Goal: Task Accomplishment & Management: Complete application form

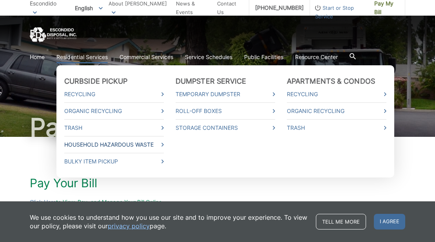
click at [99, 146] on link "Household Hazardous Waste" at bounding box center [113, 145] width 99 height 9
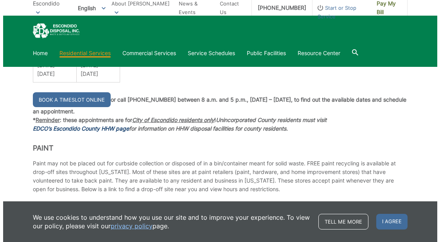
scroll to position [666, 0]
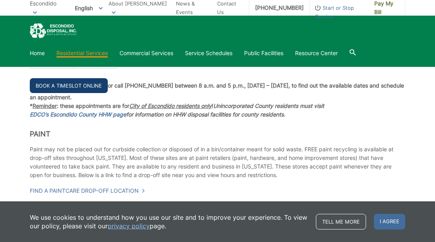
click at [83, 90] on link "Book a Timeslot Online" at bounding box center [69, 85] width 78 height 15
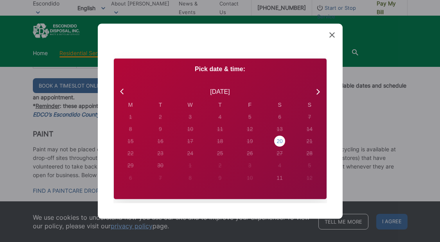
click at [132, 121] on div "20" at bounding box center [130, 117] width 3 height 8
radio input "true"
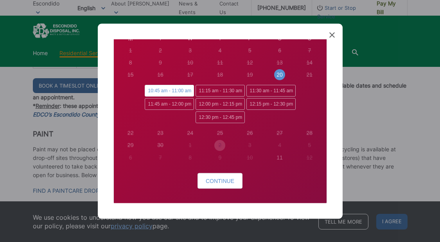
scroll to position [78, 0]
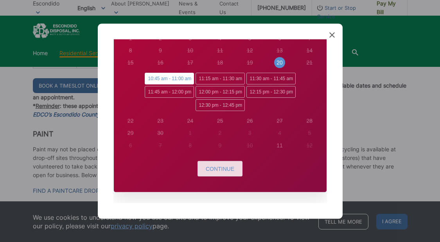
click at [216, 171] on span "Continue" at bounding box center [220, 169] width 29 height 6
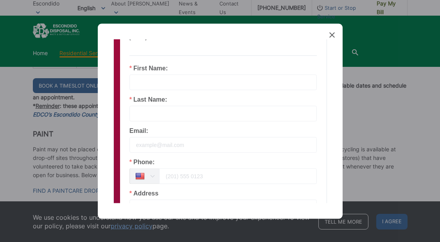
click at [147, 79] on input "text" at bounding box center [224, 82] width 188 height 16
type input "[PERSON_NAME]"
click at [162, 109] on input "text" at bounding box center [224, 114] width 188 height 16
type input "[PERSON_NAME]"
click at [171, 144] on input "[EMAIL_ADDRESS][DOMAIN_NAME]" at bounding box center [224, 145] width 188 height 16
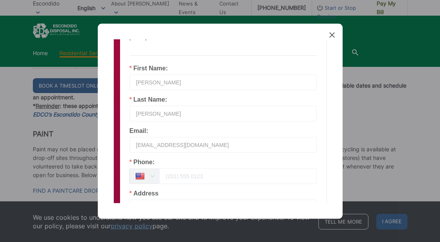
type input "[EMAIL_ADDRESS][DOMAIN_NAME]"
click at [167, 176] on input "tel" at bounding box center [238, 176] width 158 height 16
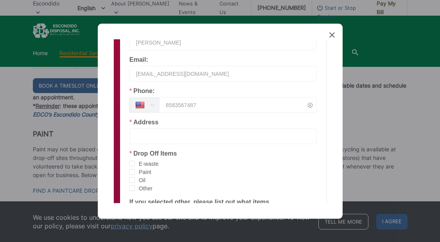
scroll to position [157, 0]
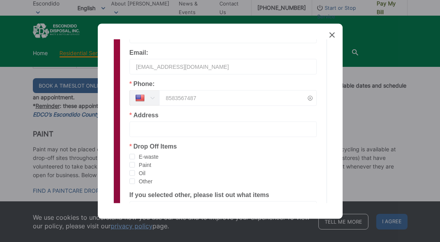
type input "8583567487"
click at [180, 127] on input "text" at bounding box center [224, 129] width 188 height 16
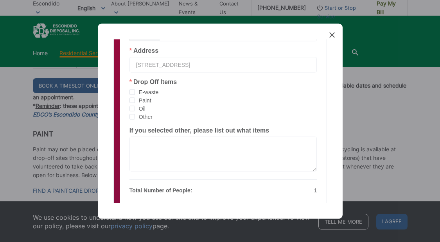
scroll to position [235, 0]
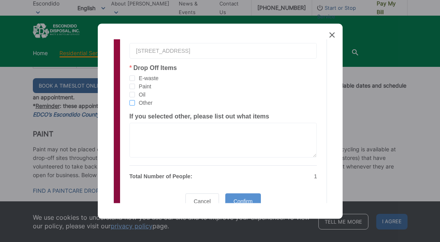
type input "[STREET_ADDRESS]"
click at [132, 102] on span "checkbox-group" at bounding box center [132, 102] width 5 height 5
click at [135, 100] on input "Other" at bounding box center [135, 100] width 0 height 0
click at [141, 128] on textarea at bounding box center [224, 140] width 188 height 35
type textarea "pesticides,"
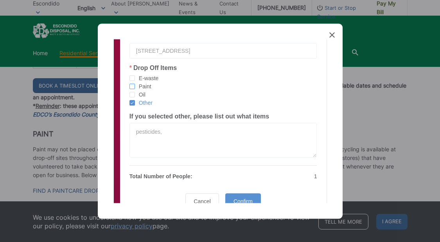
click at [131, 86] on span "checkbox-group" at bounding box center [132, 86] width 5 height 5
click at [135, 84] on input "Paint" at bounding box center [135, 84] width 0 height 0
click at [236, 199] on span "Confirm" at bounding box center [243, 201] width 19 height 6
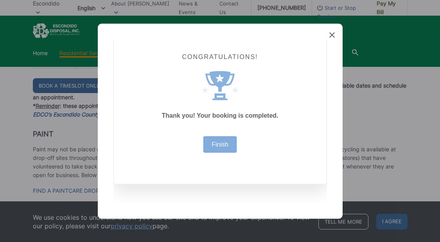
scroll to position [19, 0]
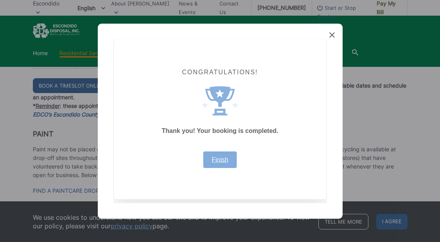
click at [214, 159] on link "Finish" at bounding box center [220, 160] width 17 height 6
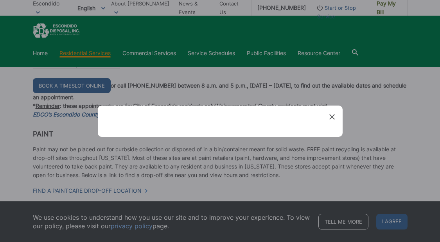
scroll to position [0, 0]
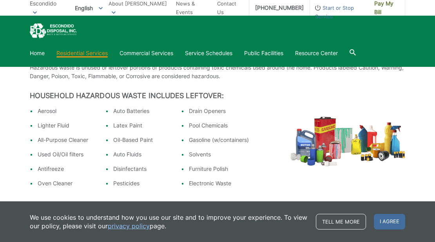
scroll to position [78, 0]
